Goal: Information Seeking & Learning: Learn about a topic

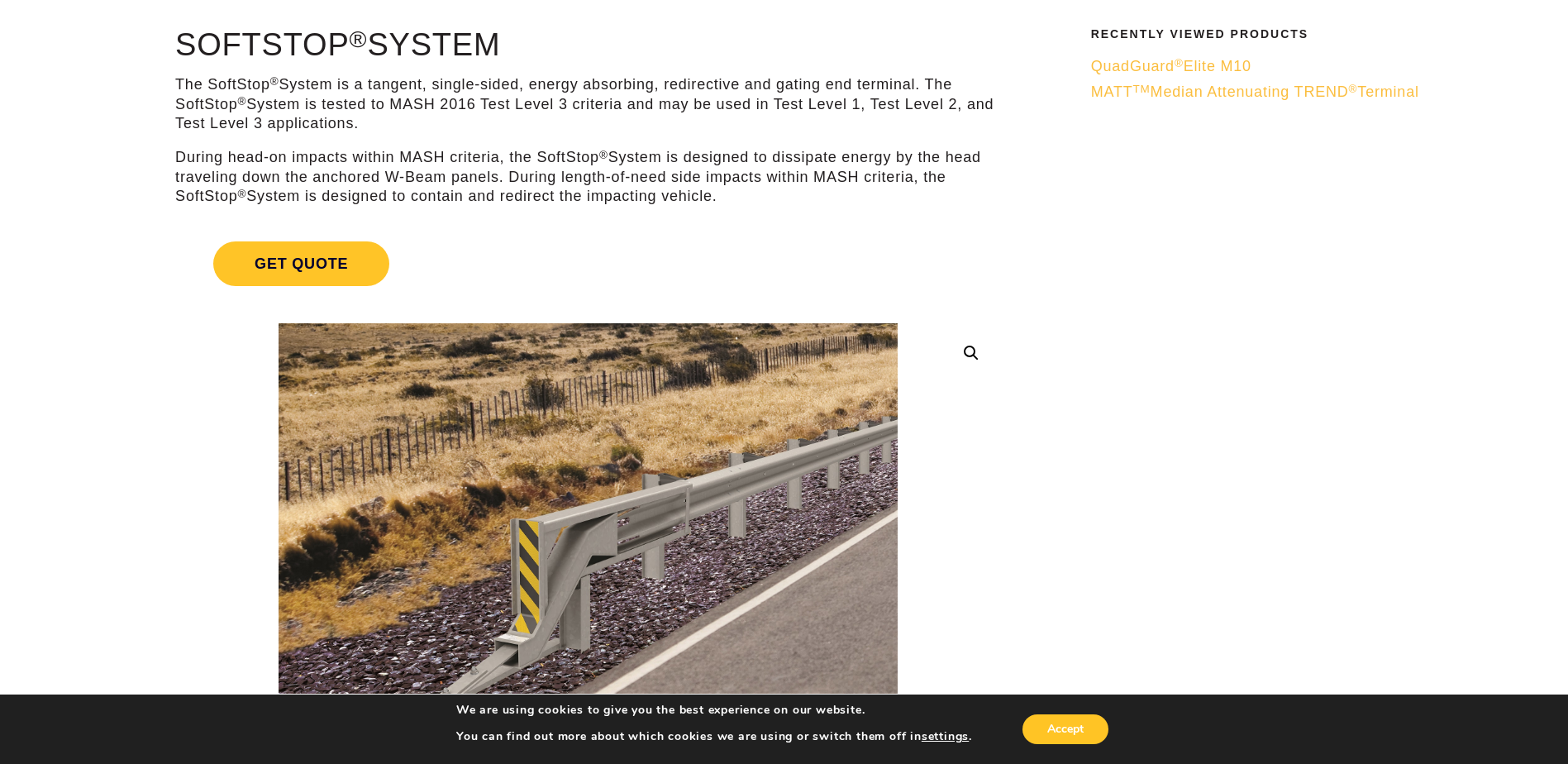
scroll to position [166, 0]
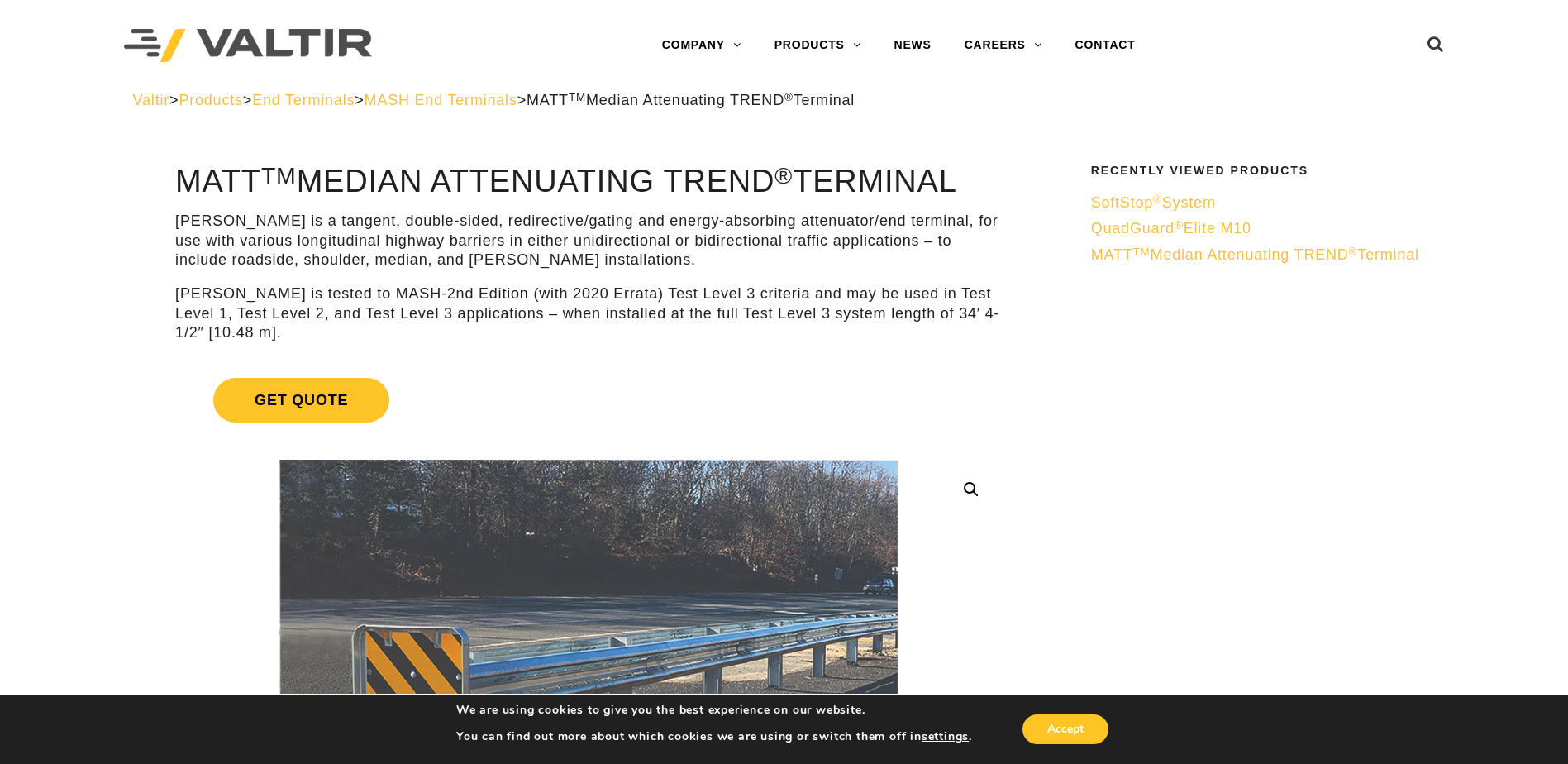
scroll to position [166, 0]
